Goal: Transaction & Acquisition: Purchase product/service

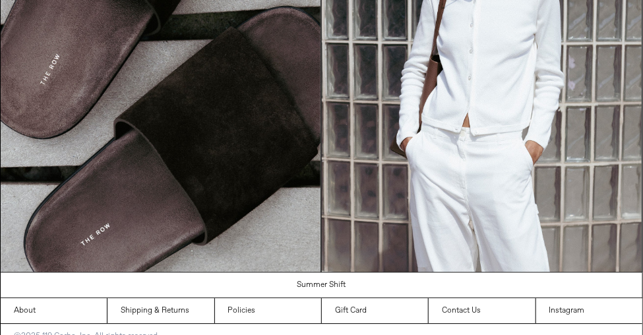
scroll to position [1068, 0]
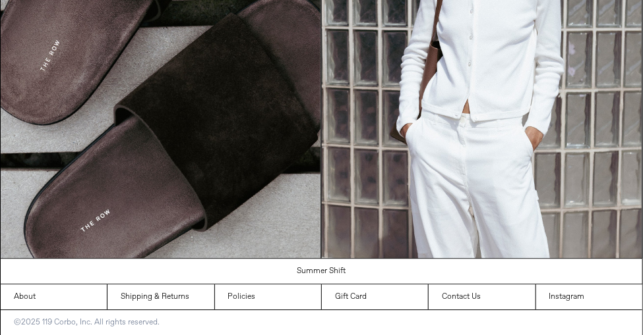
click at [633, 326] on div at bounding box center [633, 326] width 0 height 0
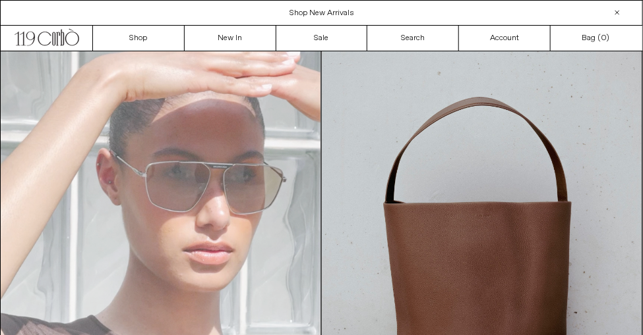
scroll to position [0, 0]
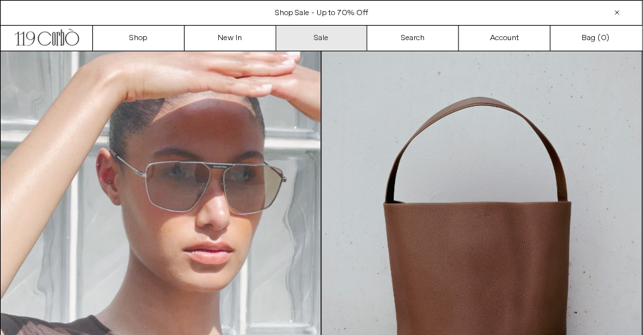
click at [313, 30] on link "Sale" at bounding box center [322, 38] width 92 height 25
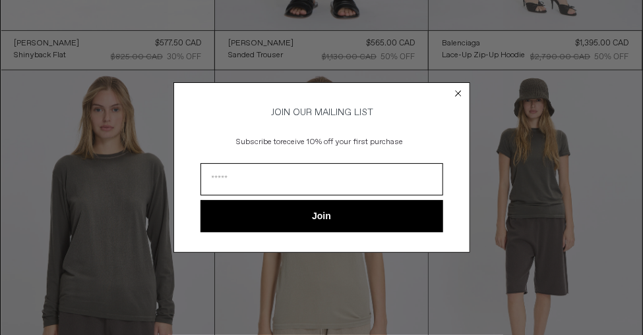
scroll to position [395, 0]
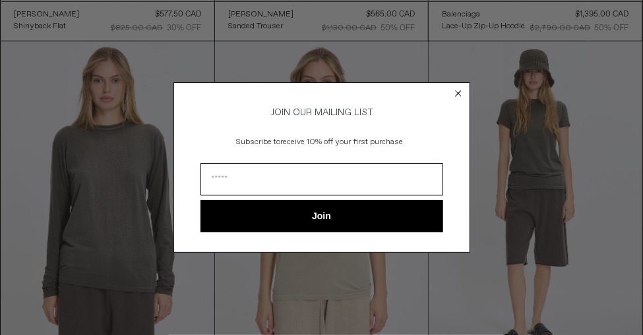
click at [457, 88] on circle "Close dialog" at bounding box center [457, 94] width 13 height 13
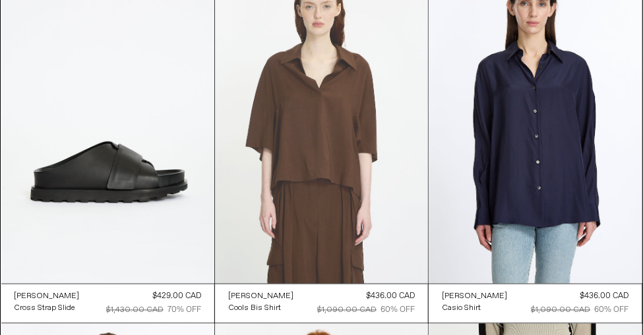
scroll to position [21103, 0]
